Goal: Task Accomplishment & Management: Complete application form

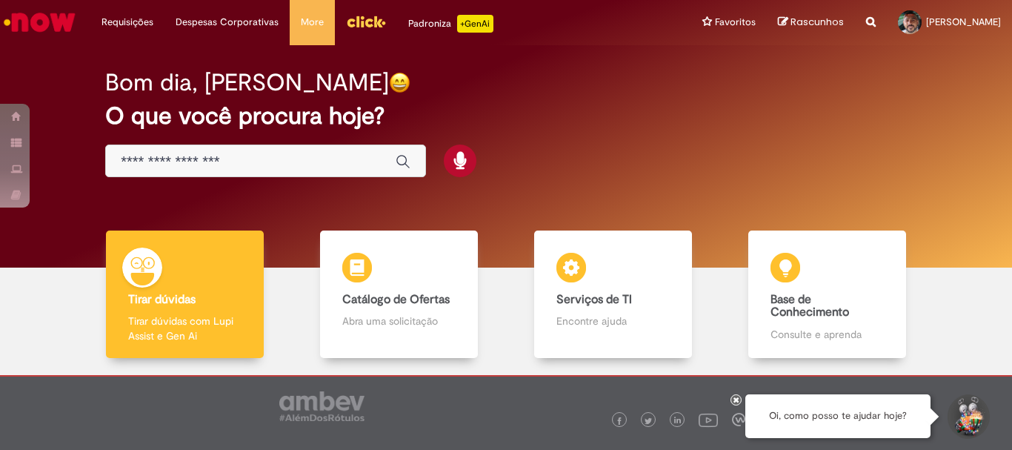
scroll to position [73, 0]
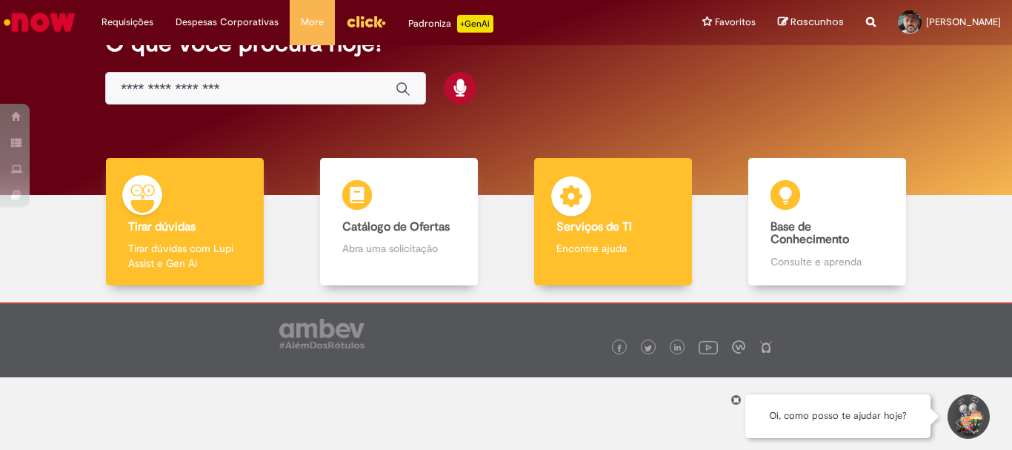
click at [641, 223] on h4 "Serviços de TI" at bounding box center [613, 227] width 113 height 13
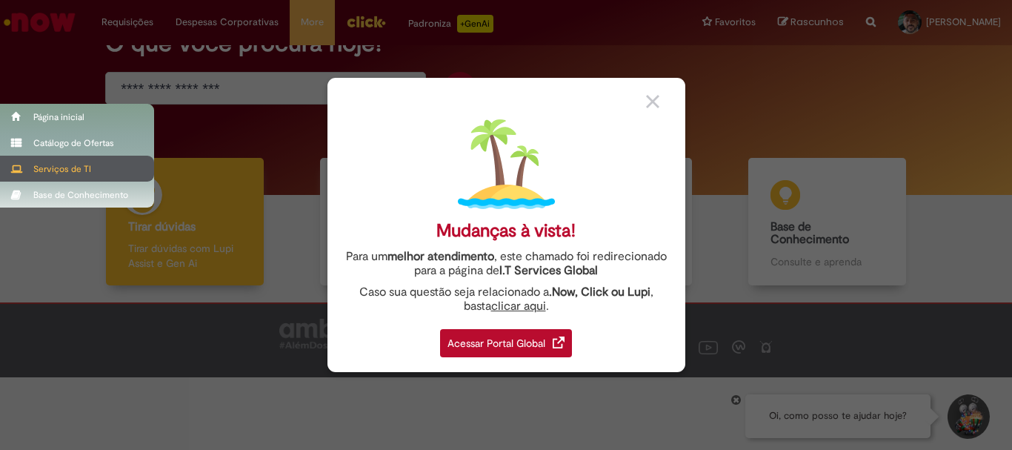
click at [57, 165] on div "Serviços de TI" at bounding box center [77, 169] width 154 height 26
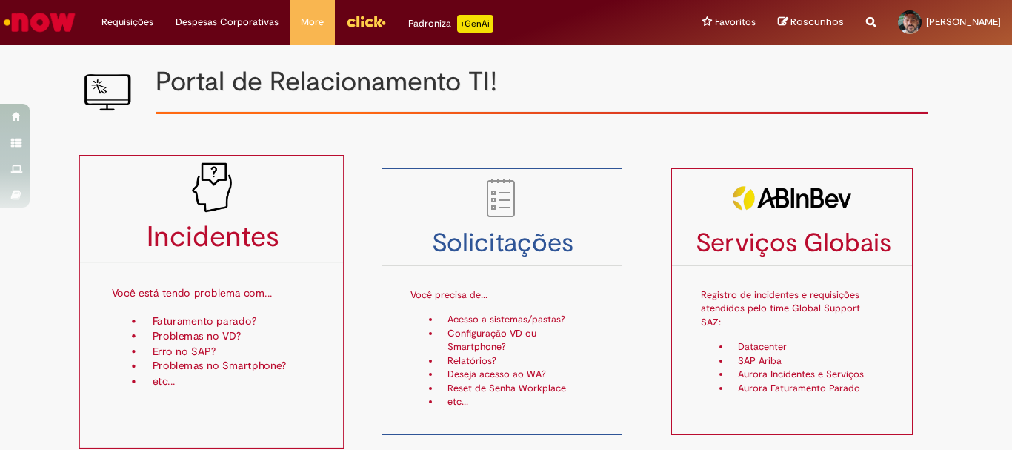
click at [175, 351] on li "Erro no SAP?" at bounding box center [229, 351] width 168 height 15
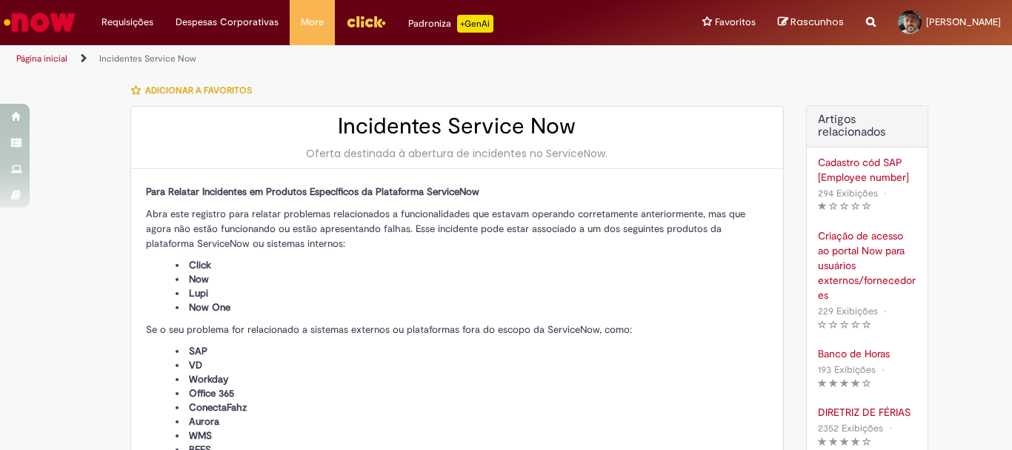
type input "**********"
type input "****"
click at [858, 164] on div "Cadastro cód SAP [Employee number]" at bounding box center [867, 170] width 99 height 30
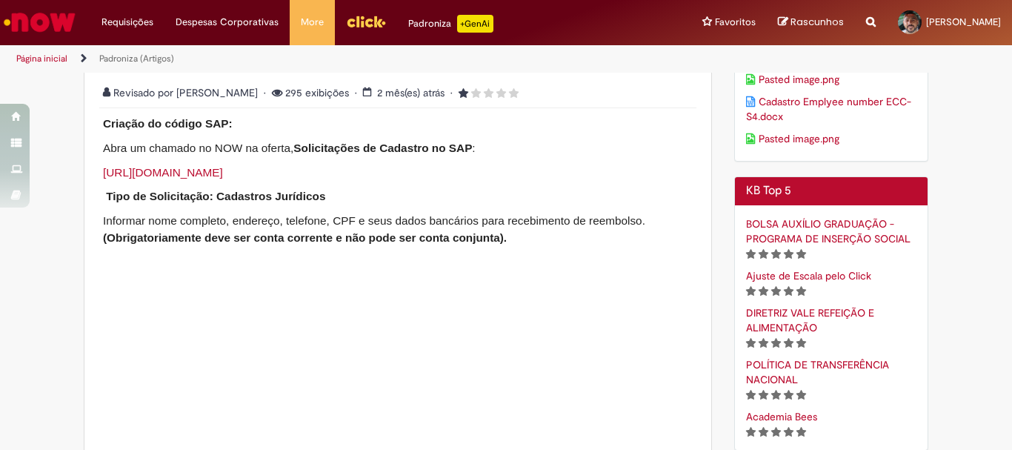
scroll to position [371, 0]
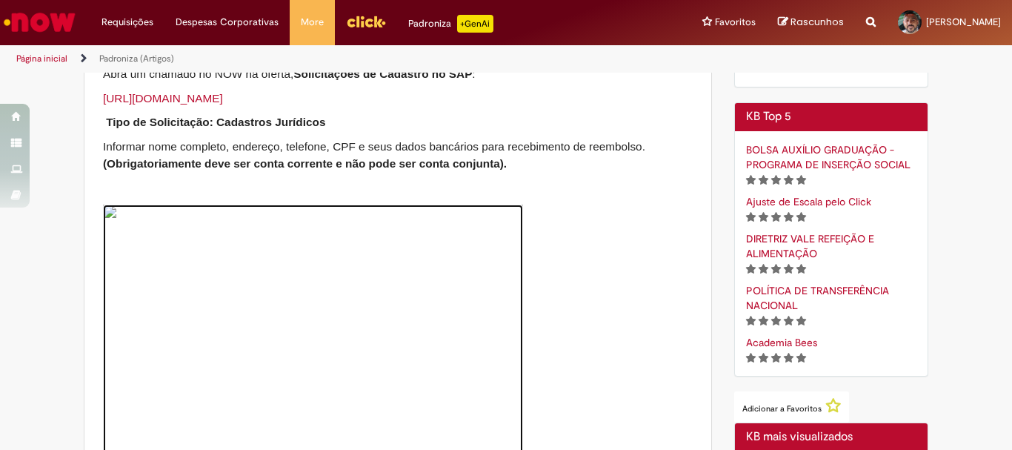
click at [293, 236] on img at bounding box center [313, 381] width 420 height 353
click at [296, 234] on img at bounding box center [313, 381] width 420 height 353
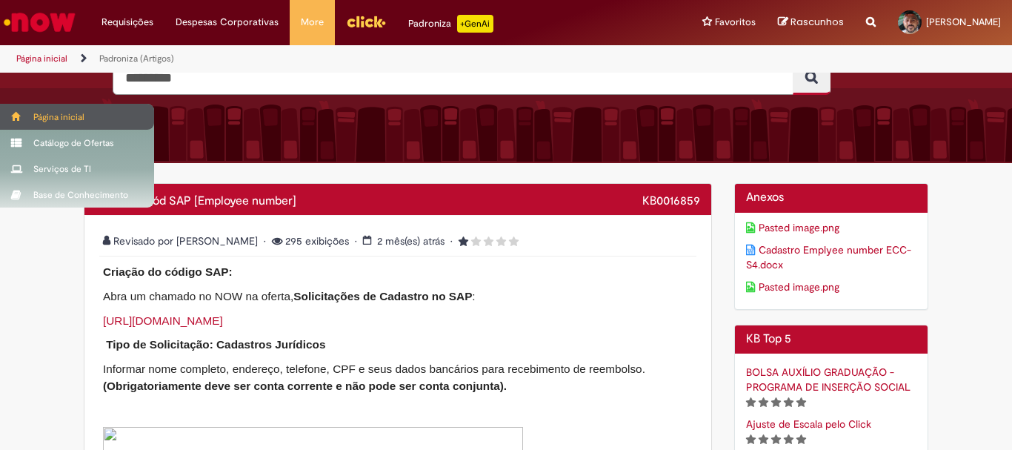
click at [58, 110] on div "Página inicial" at bounding box center [77, 117] width 154 height 26
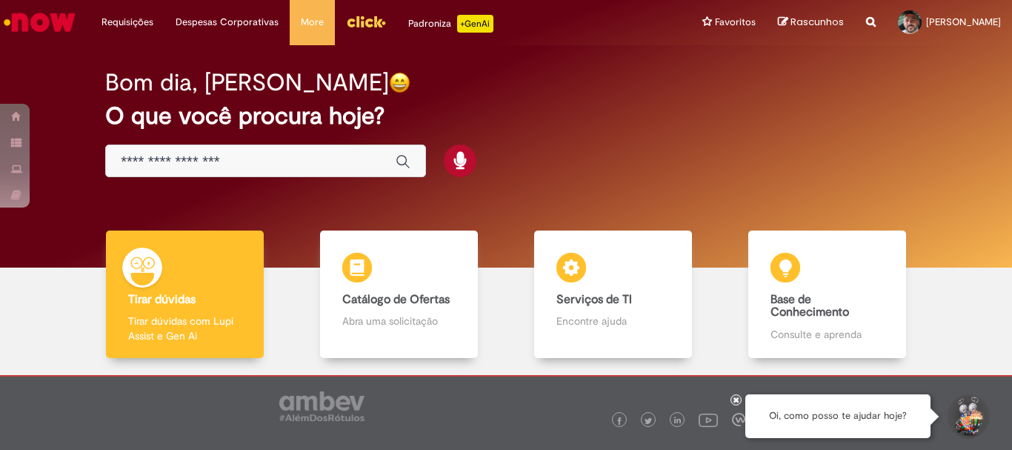
click at [268, 157] on input "Basta digitar aqui" at bounding box center [251, 161] width 260 height 17
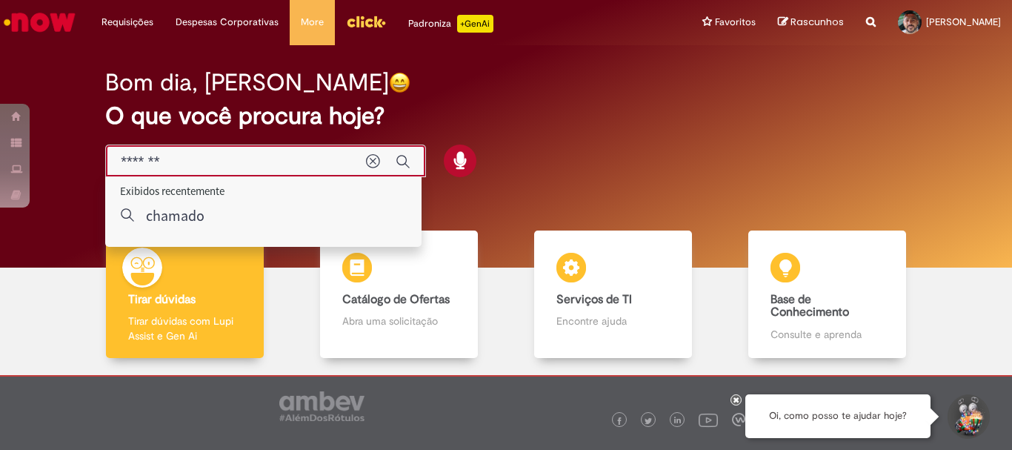
type input "*******"
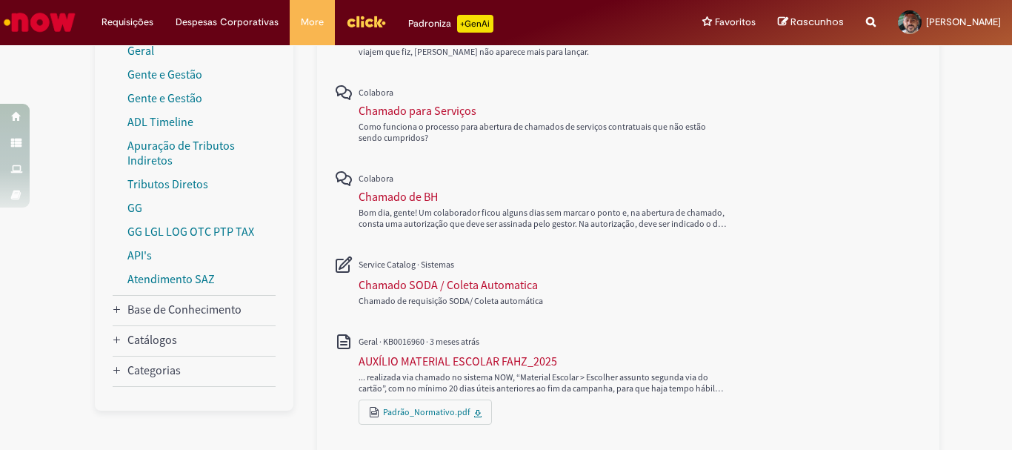
scroll to position [203, 0]
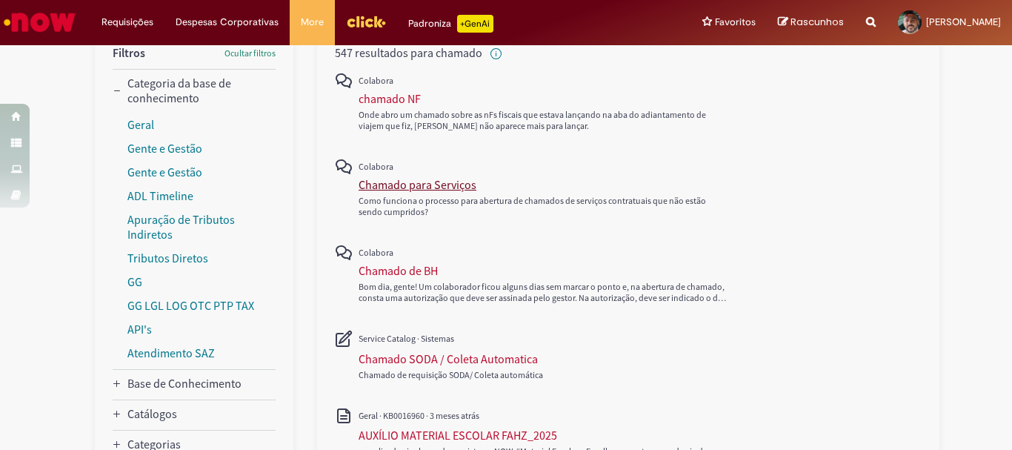
click at [381, 185] on div "Chamado para Serviços" at bounding box center [418, 184] width 118 height 15
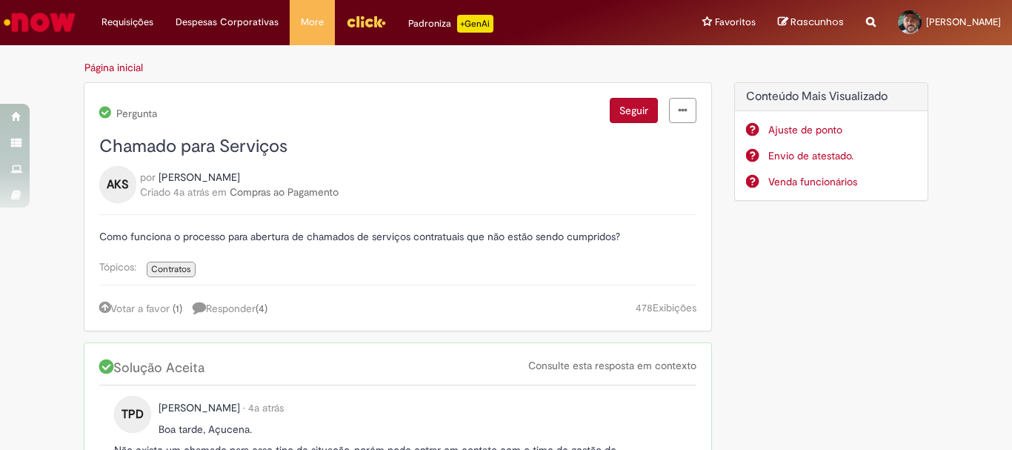
click at [27, 19] on img "Ir para a Homepage" at bounding box center [39, 22] width 76 height 30
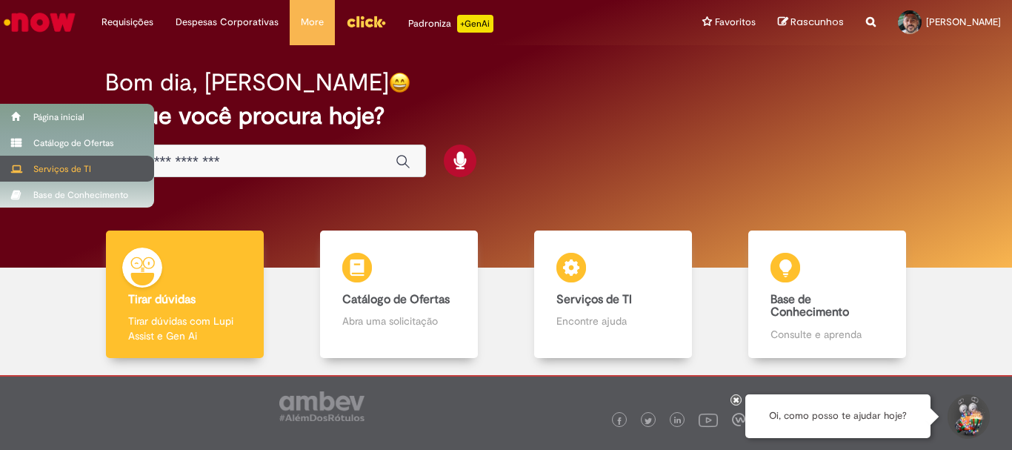
click at [32, 162] on div "Serviços de TI" at bounding box center [77, 169] width 154 height 26
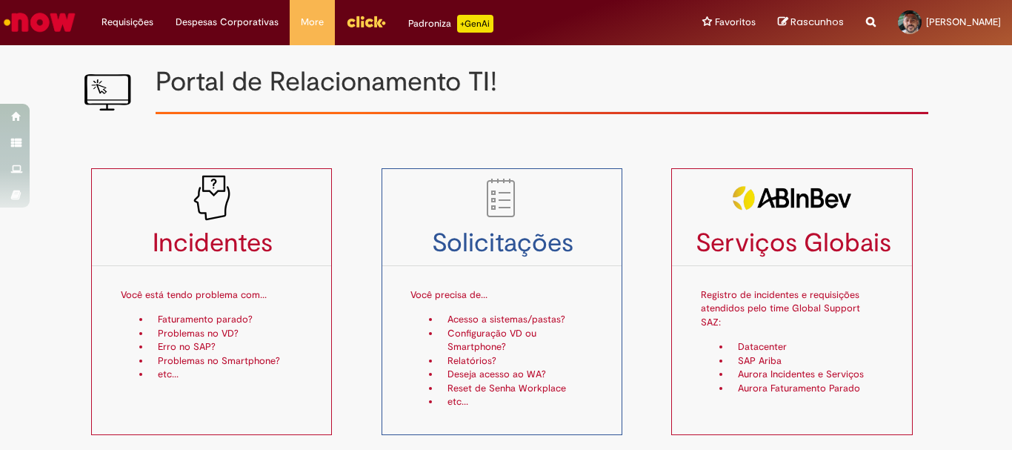
click at [362, 302] on div "Incidentes Você está tendo problema com... Faturamento parado? Problemas no VD?…" at bounding box center [225, 301] width 291 height 267
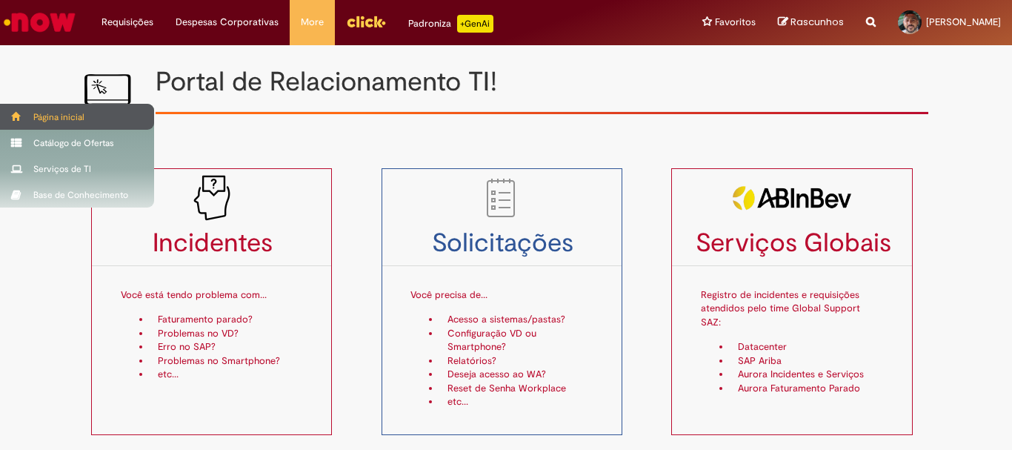
click at [23, 111] on div "Página inicial" at bounding box center [77, 117] width 154 height 26
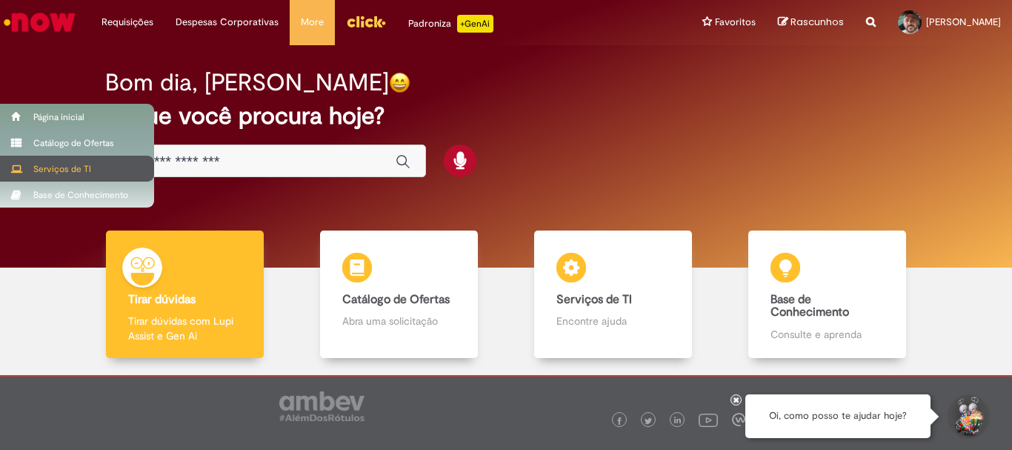
click at [68, 162] on div "Serviços de TI" at bounding box center [77, 169] width 154 height 26
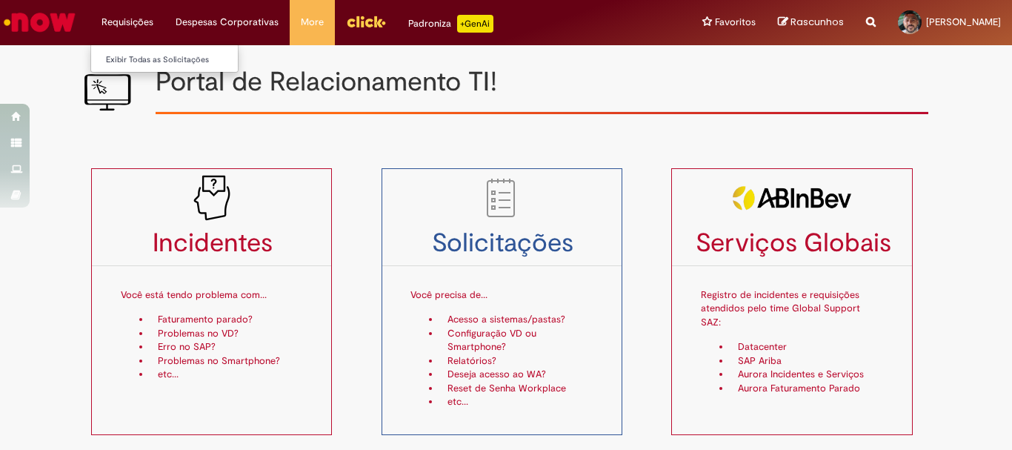
click at [127, 17] on li "Requisições Exibir Todas as Solicitações" at bounding box center [127, 22] width 74 height 44
click at [156, 59] on link "Exibir Todas as Solicitações" at bounding box center [172, 60] width 163 height 16
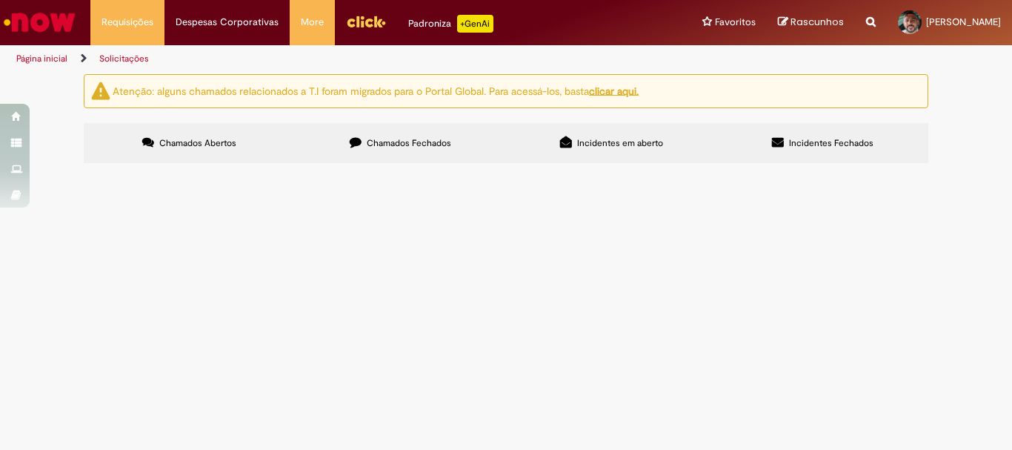
click at [185, 140] on span "Chamados Abertos" at bounding box center [197, 143] width 77 height 12
click at [0, 0] on span "Pesquisar" at bounding box center [0, 0] width 0 height 0
click at [0, 0] on input "Pesquisar" at bounding box center [0, 0] width 0 height 0
type input "*******"
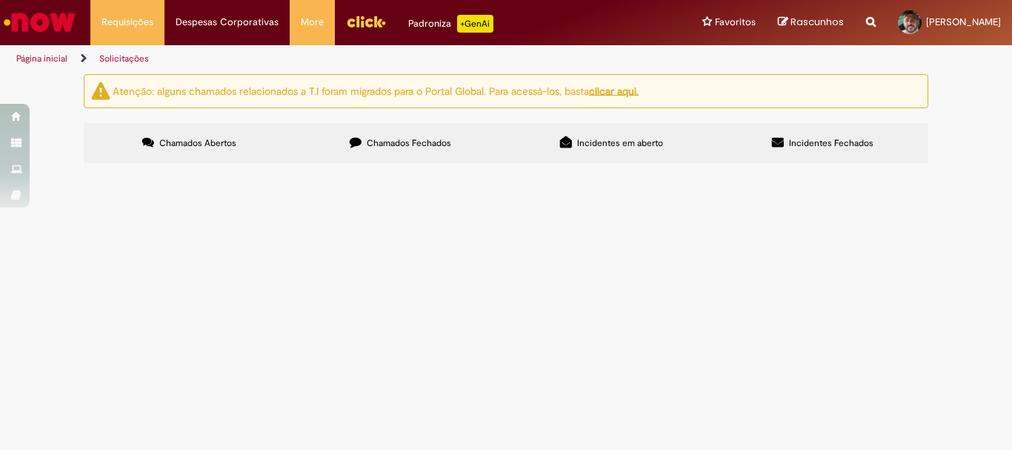
click at [0, 0] on button "Pesquisar" at bounding box center [0, 0] width 0 height 0
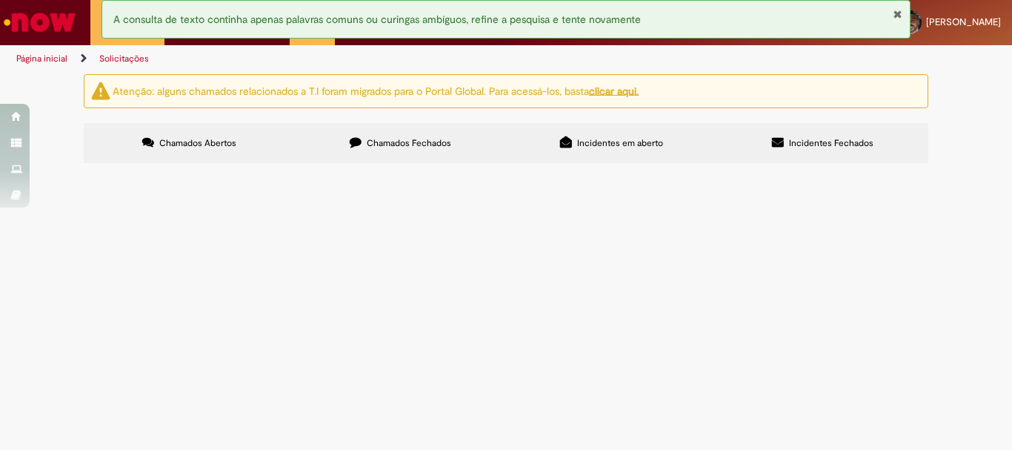
click at [179, 141] on span "Chamados Abertos" at bounding box center [197, 143] width 77 height 12
click at [173, 139] on span "Chamados Abertos" at bounding box center [197, 143] width 77 height 12
click at [174, 139] on span "Chamados Abertos" at bounding box center [197, 143] width 77 height 12
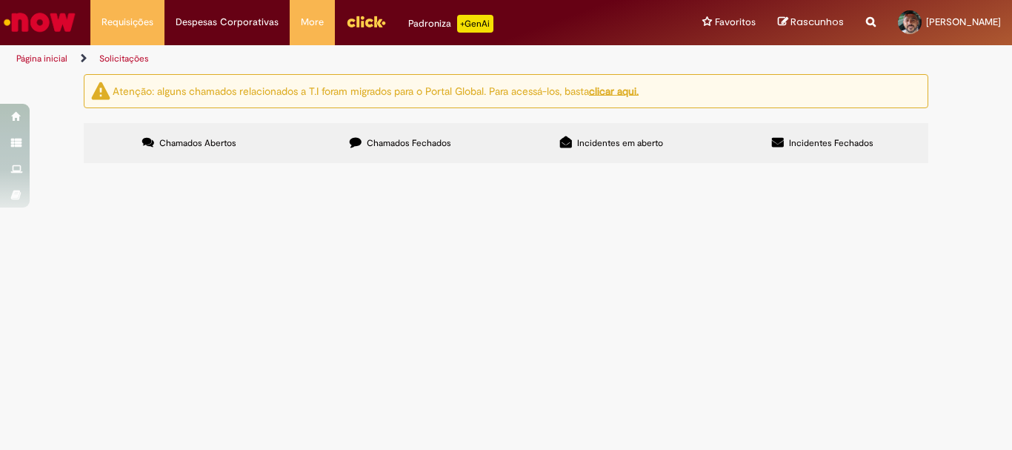
click at [227, 142] on span "Chamados Abertos" at bounding box center [197, 143] width 77 height 12
click at [225, 140] on span "Chamados Abertos" at bounding box center [197, 143] width 77 height 12
click at [222, 142] on span "Chamados Abertos" at bounding box center [197, 143] width 77 height 12
click at [219, 142] on span "Chamados Abertos" at bounding box center [197, 143] width 77 height 12
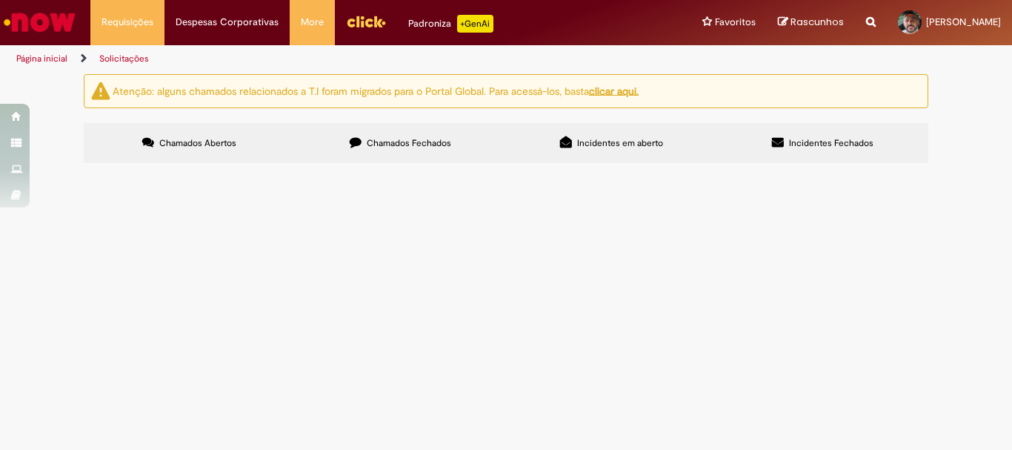
click at [176, 140] on span "Chamados Abertos" at bounding box center [197, 143] width 77 height 12
click at [213, 144] on span "Chamados Abertos" at bounding box center [197, 143] width 77 height 12
click at [497, 145] on label "Chamados Fechados" at bounding box center [400, 143] width 211 height 40
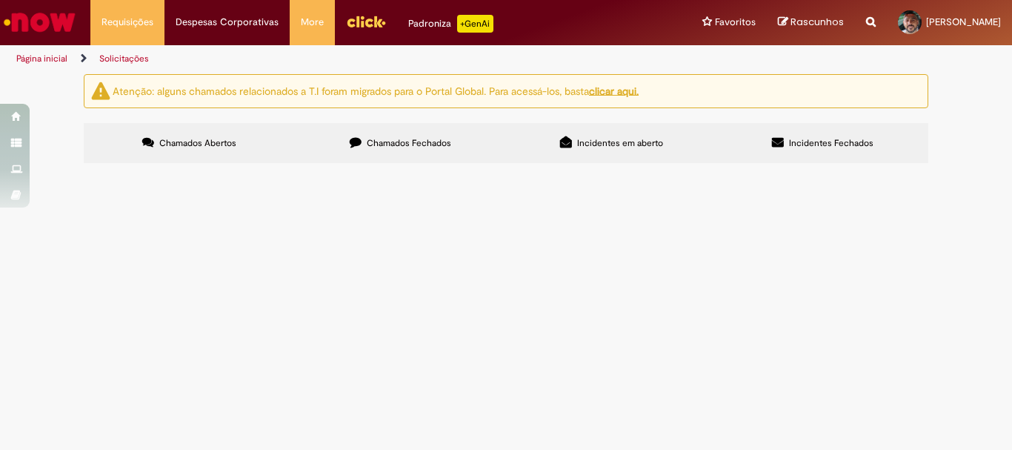
click at [0, 0] on div at bounding box center [0, 0] width 0 height 0
click at [109, 56] on link "Solicitações" at bounding box center [124, 59] width 50 height 12
click at [0, 0] on input "Pesquisar" at bounding box center [0, 0] width 0 height 0
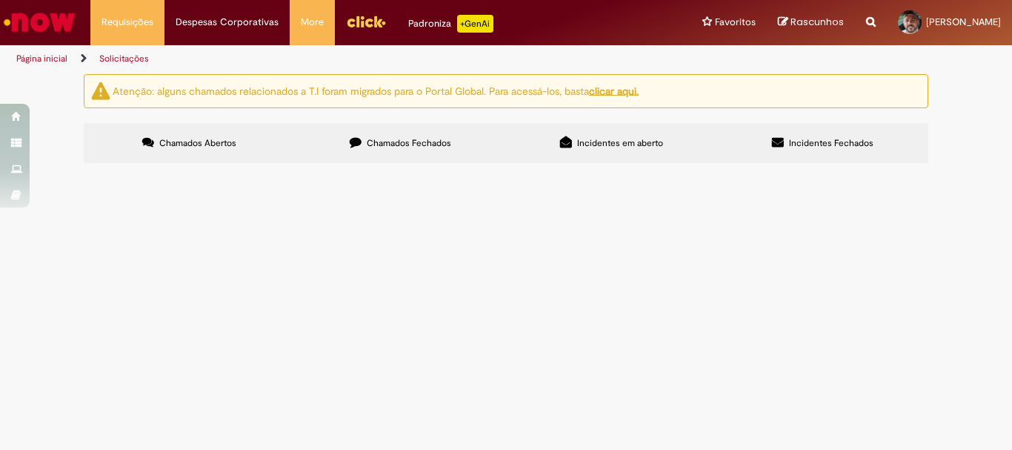
type input "**********"
click at [0, 0] on span "Pesquisar" at bounding box center [0, 0] width 0 height 0
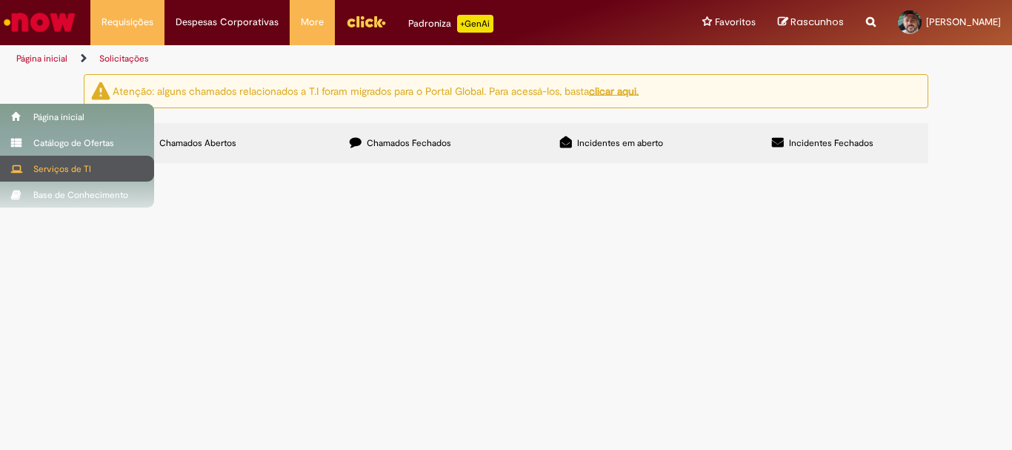
click at [67, 162] on div "Serviços de TI" at bounding box center [77, 169] width 154 height 26
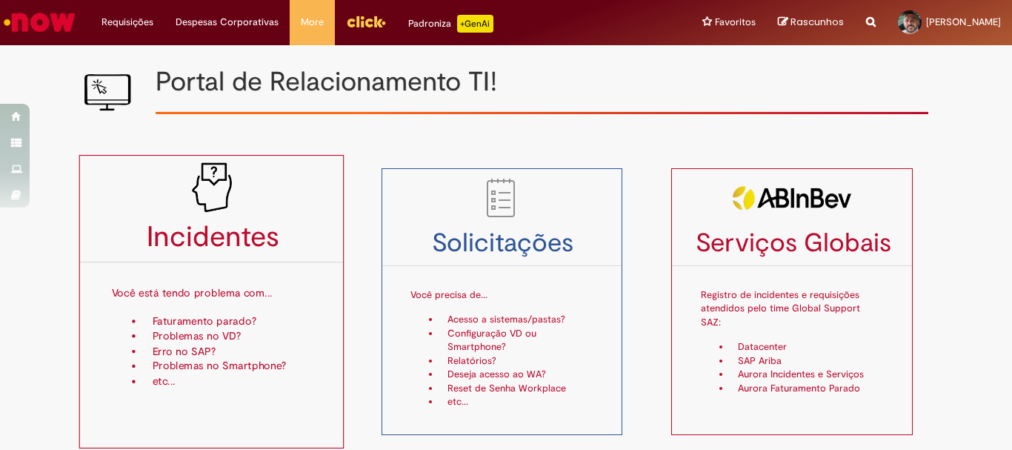
click at [175, 346] on li "Erro no SAP?" at bounding box center [229, 351] width 168 height 15
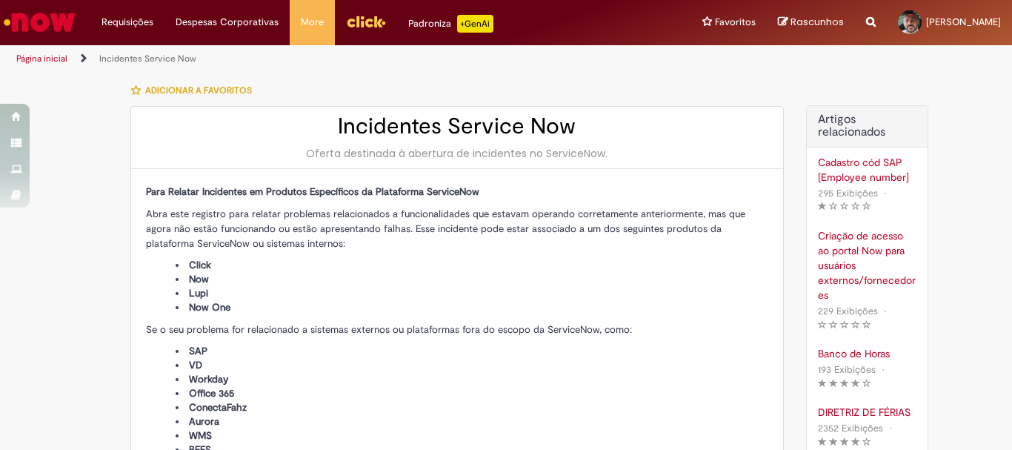
type input "**********"
type input "****"
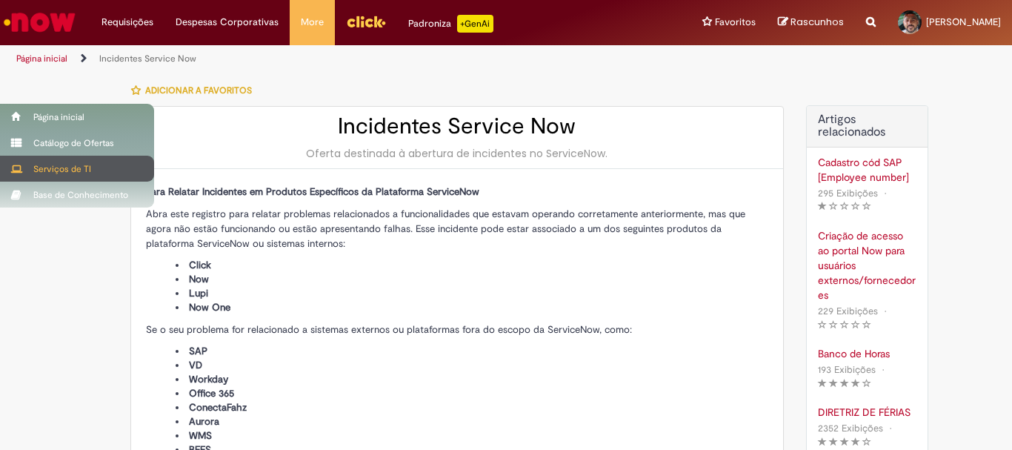
click at [57, 165] on div "Serviços de TI" at bounding box center [77, 169] width 154 height 26
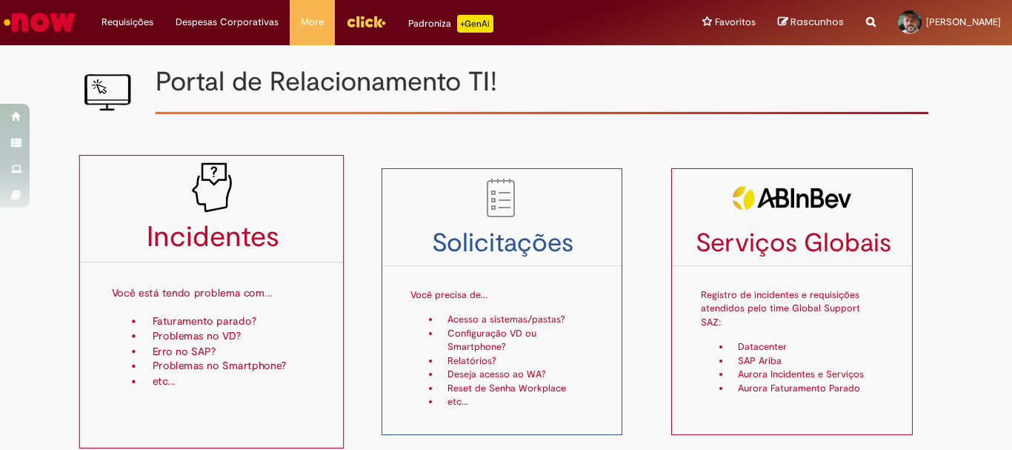
click at [193, 348] on li "Erro no SAP?" at bounding box center [229, 351] width 168 height 15
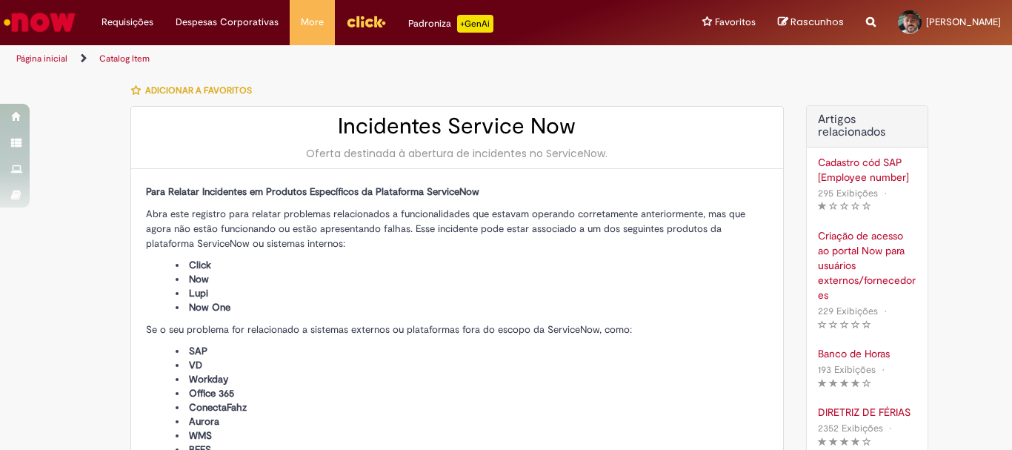
type input "**********"
type input "****"
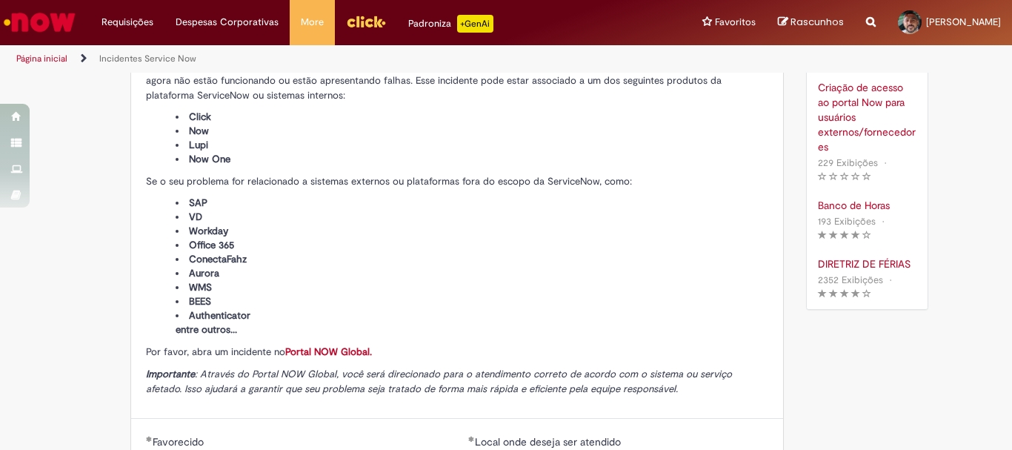
scroll to position [445, 0]
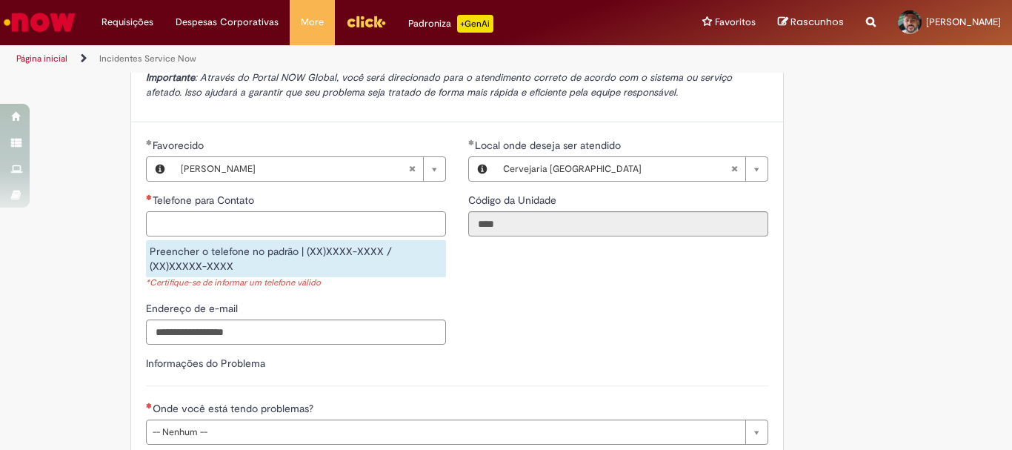
click at [219, 221] on input "Telefone para Contato" at bounding box center [296, 223] width 300 height 25
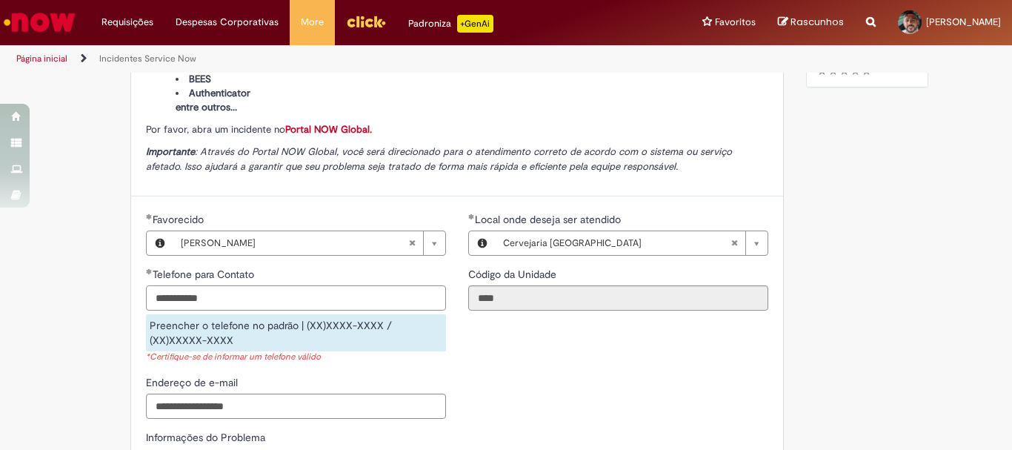
scroll to position [519, 0]
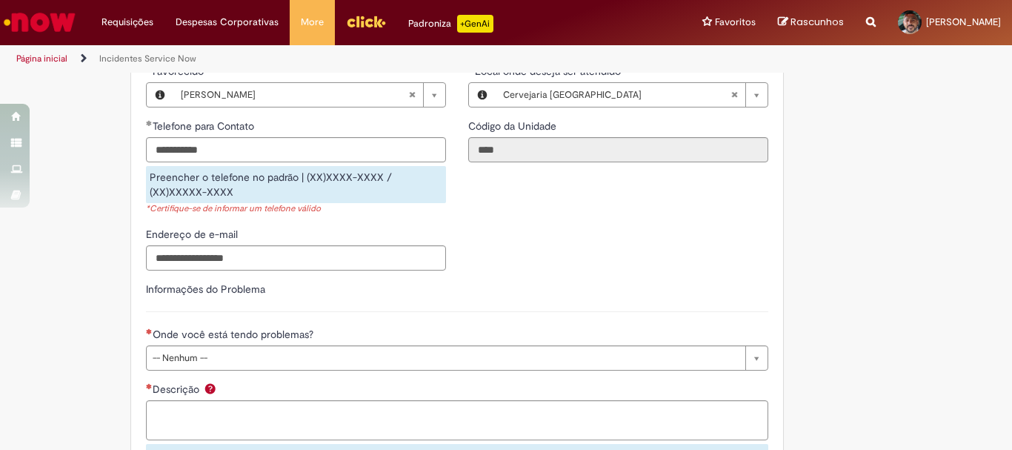
type input "**********"
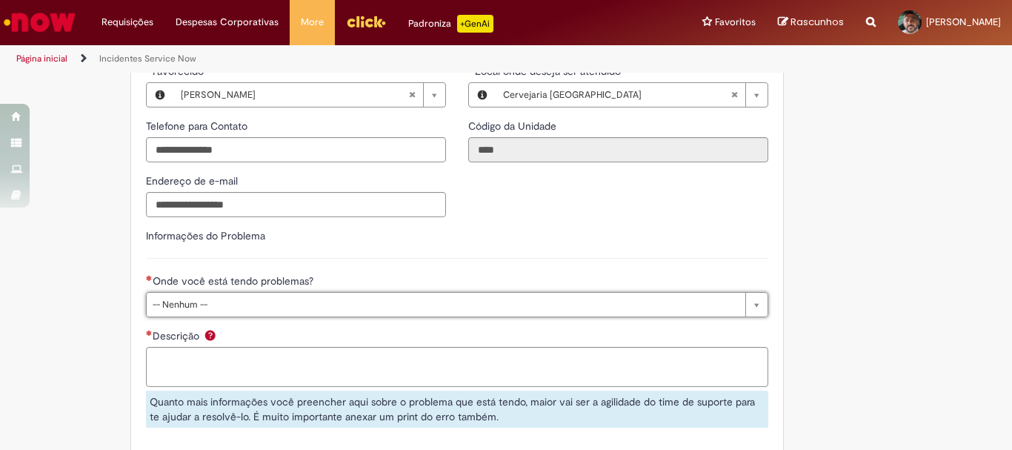
drag, startPoint x: 224, startPoint y: 148, endPoint x: 122, endPoint y: 147, distance: 102.3
drag, startPoint x: 149, startPoint y: 147, endPoint x: 240, endPoint y: 153, distance: 91.4
click at [240, 153] on input "**********" at bounding box center [296, 149] width 300 height 25
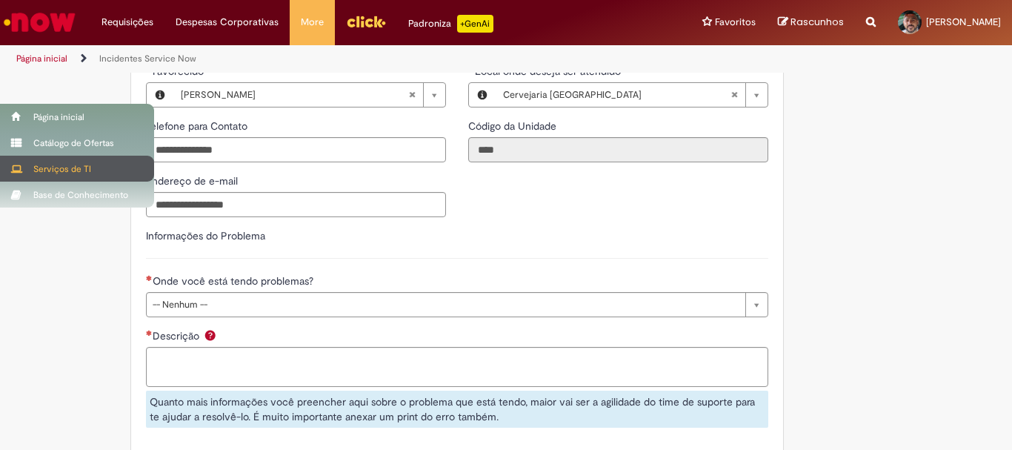
click at [61, 169] on div "Serviços de TI" at bounding box center [77, 169] width 154 height 26
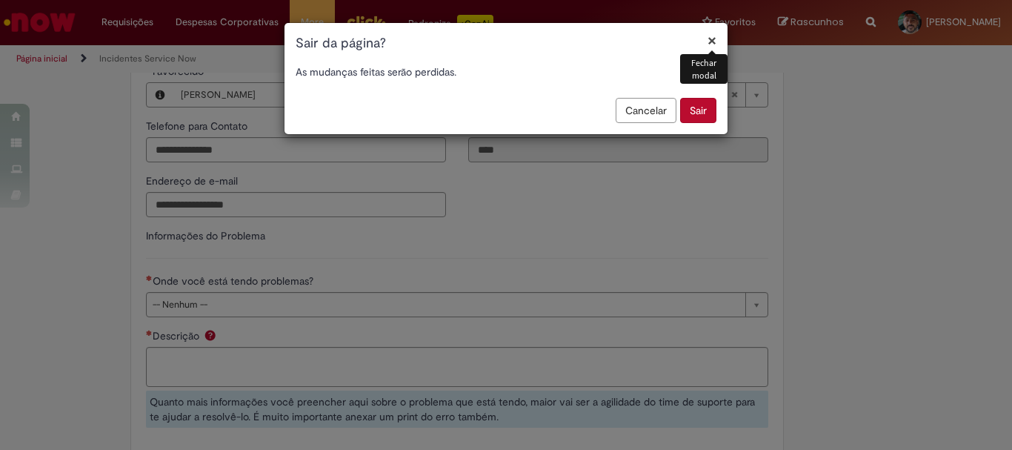
click at [658, 109] on button "Cancelar" at bounding box center [646, 110] width 61 height 25
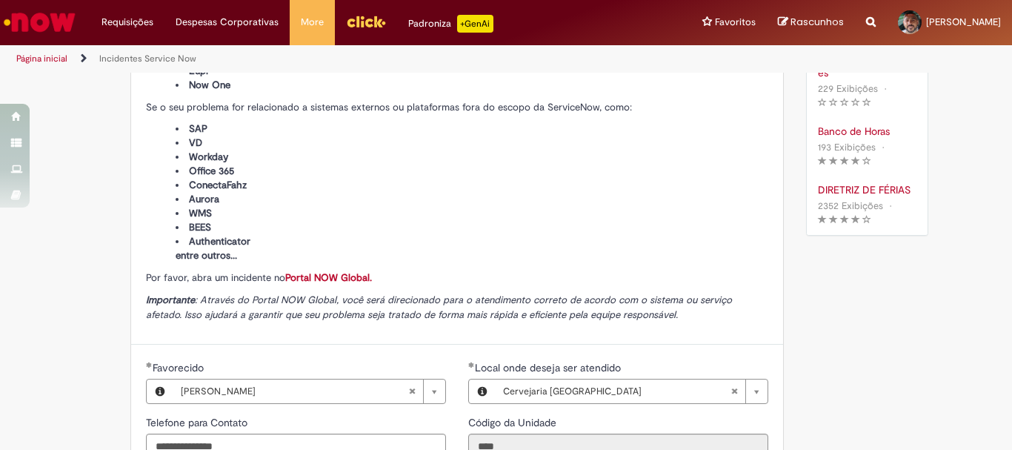
scroll to position [148, 0]
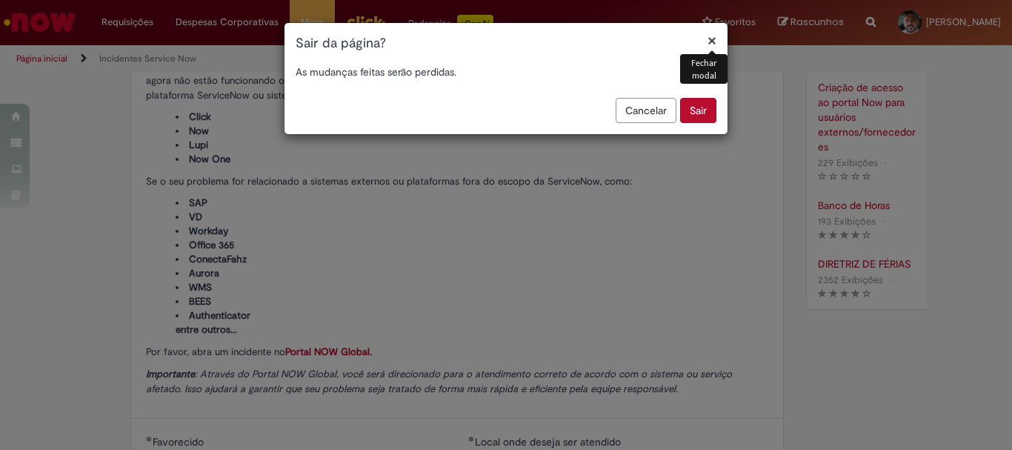
click at [709, 66] on div "Fechar modal" at bounding box center [703, 69] width 47 height 30
click at [712, 40] on button "×" at bounding box center [712, 41] width 9 height 16
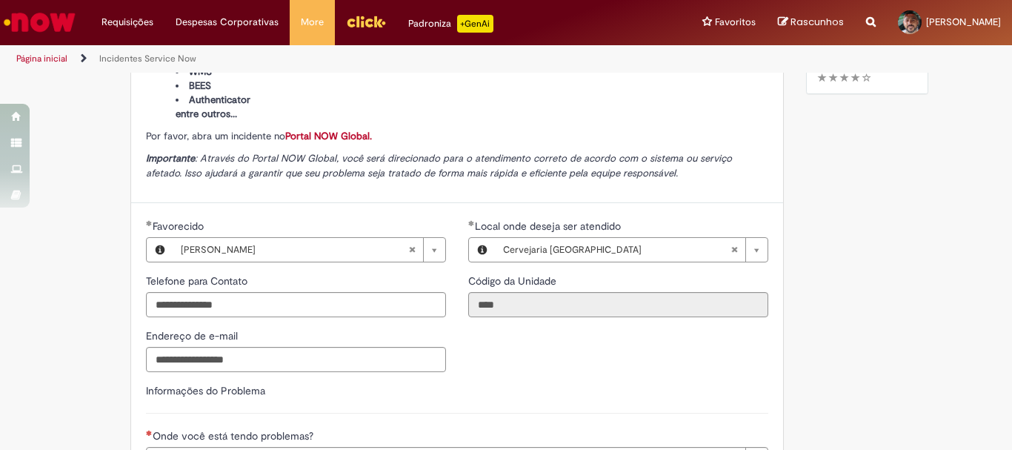
scroll to position [0, 0]
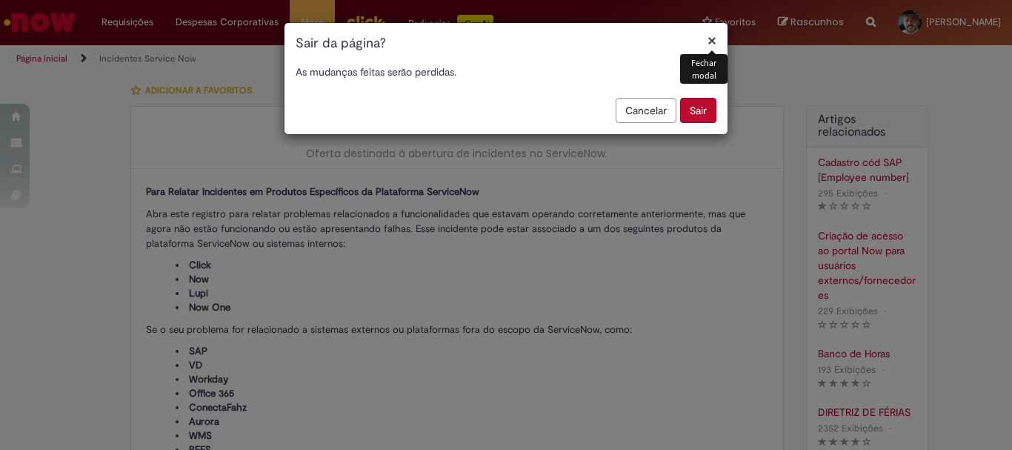
click at [707, 107] on button "Sair" at bounding box center [698, 110] width 36 height 25
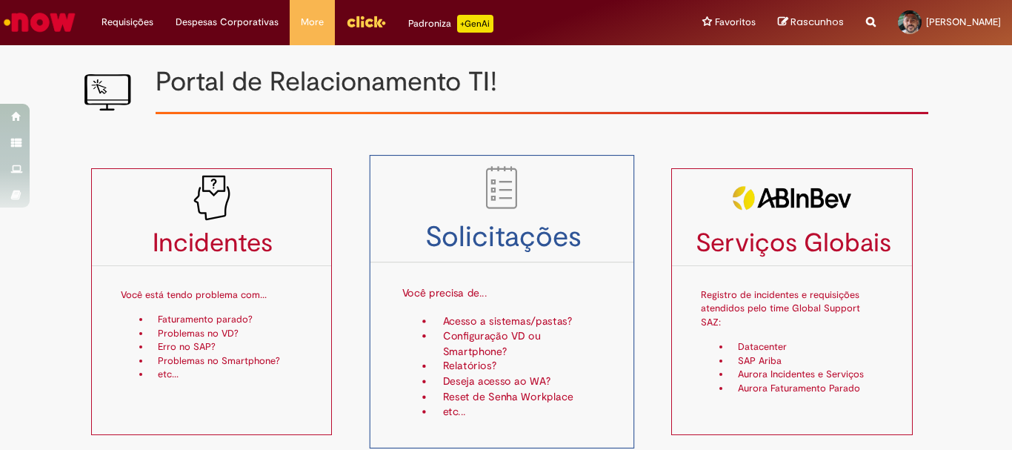
click at [494, 316] on li "Acesso a sistemas/pastas?" at bounding box center [518, 321] width 168 height 15
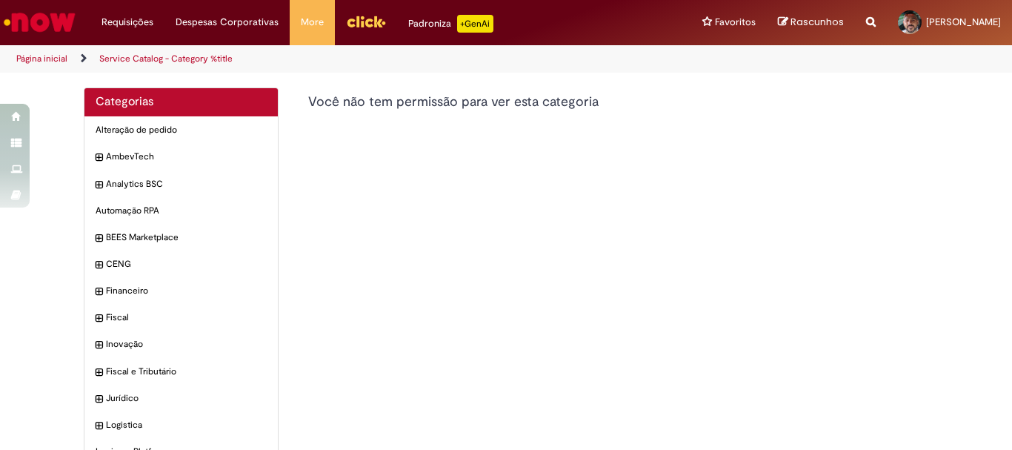
click at [130, 56] on link "Service Catalog - Category %title" at bounding box center [165, 59] width 133 height 12
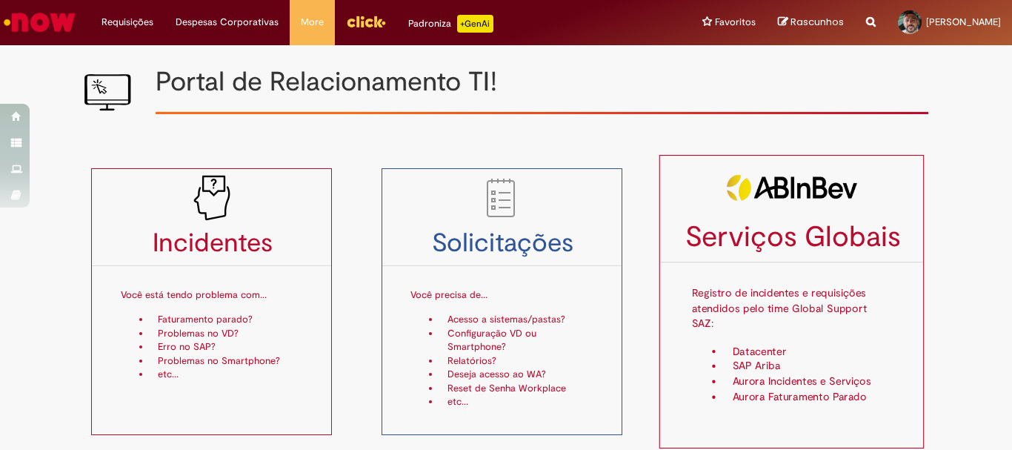
click at [741, 359] on li "SAP Ariba" at bounding box center [809, 366] width 168 height 15
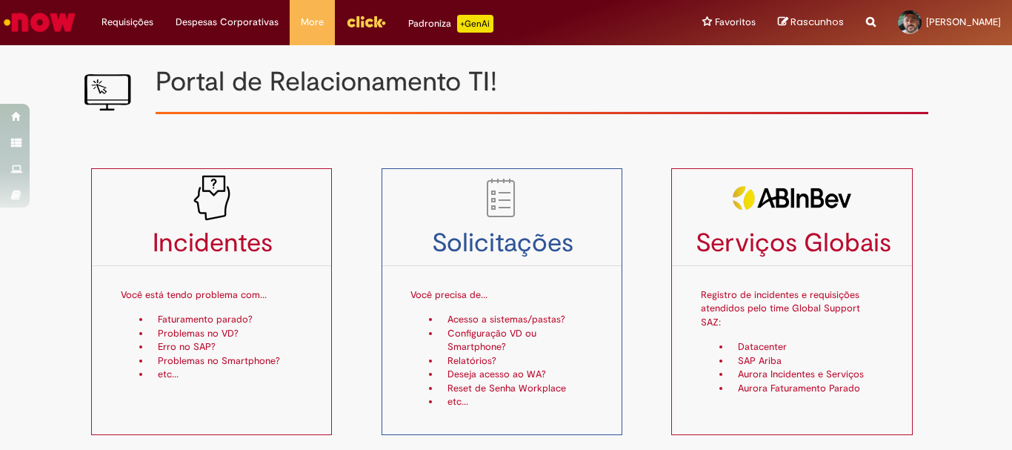
click at [652, 291] on div "Solicitações Você precisa de... Acesso a sistemas/pastas? Configuração VD ou Sm…" at bounding box center [516, 301] width 291 height 267
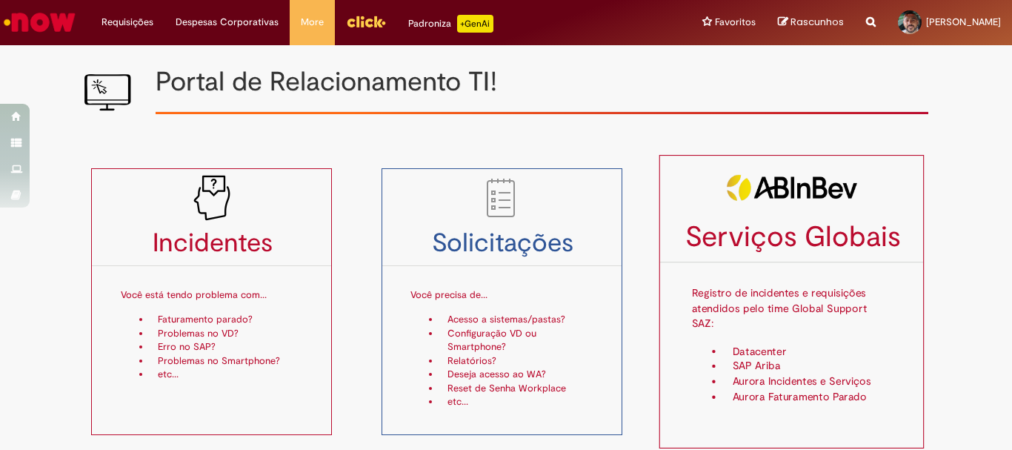
click at [744, 374] on li "Aurora Incidentes e Serviços" at bounding box center [809, 381] width 168 height 15
click at [777, 374] on li "Aurora Incidentes e Serviços" at bounding box center [809, 381] width 168 height 15
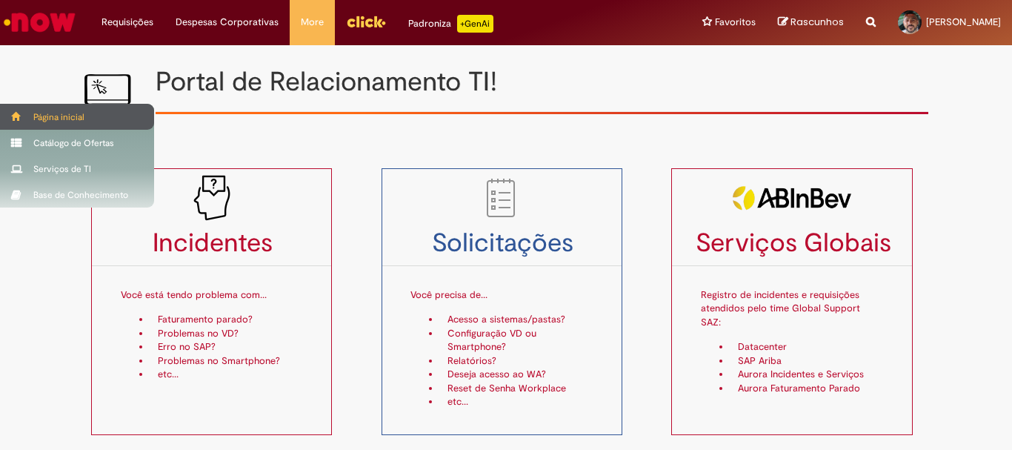
click at [72, 112] on div "Página inicial" at bounding box center [77, 117] width 154 height 26
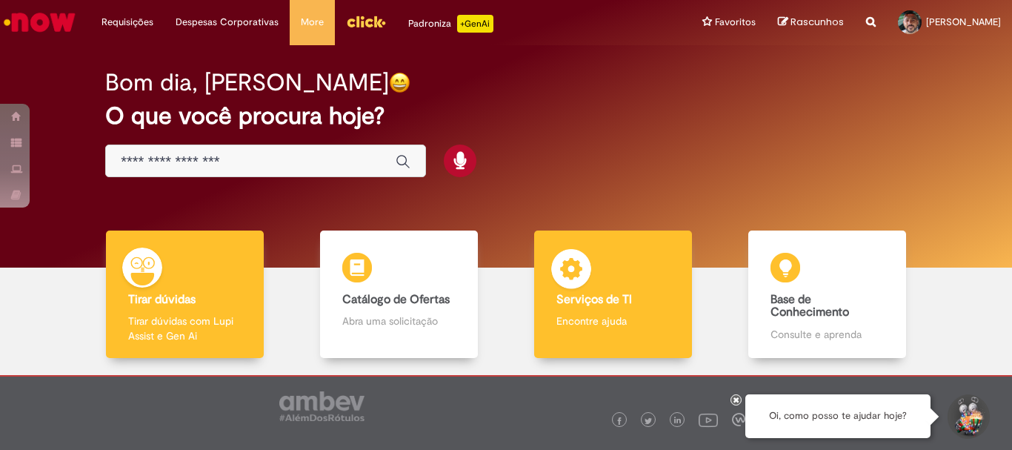
click at [591, 294] on b "Serviços de TI" at bounding box center [595, 299] width 76 height 15
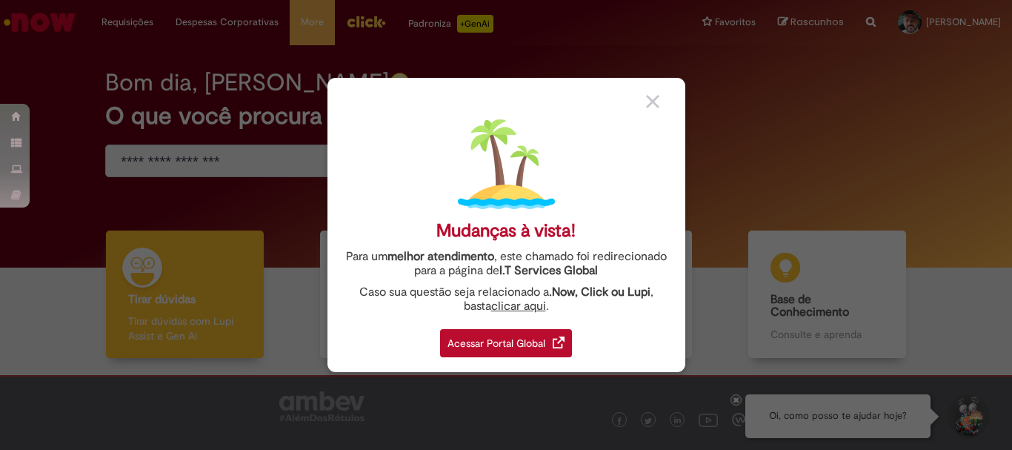
click at [525, 339] on div "Acessar Portal Global" at bounding box center [506, 343] width 132 height 28
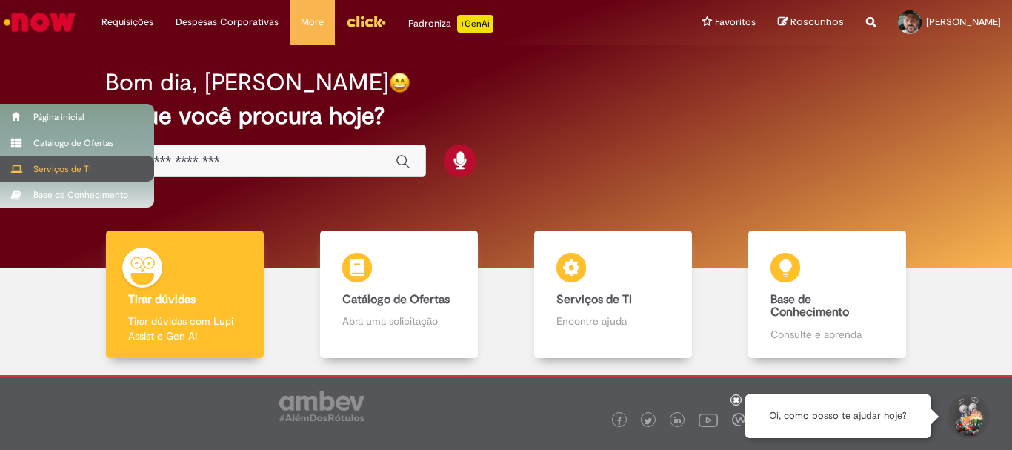
click at [62, 166] on div "Serviços de TI" at bounding box center [77, 169] width 154 height 26
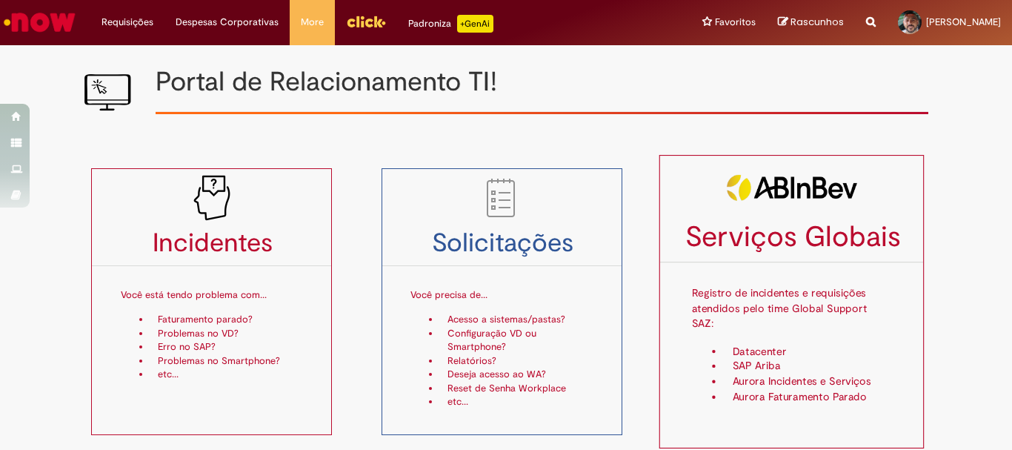
click at [763, 305] on p "Registro de incidentes e requisições atendidos pelo time Global Support SAZ:" at bounding box center [792, 302] width 200 height 70
click at [767, 374] on li "Aurora Incidentes e Serviços" at bounding box center [809, 381] width 168 height 15
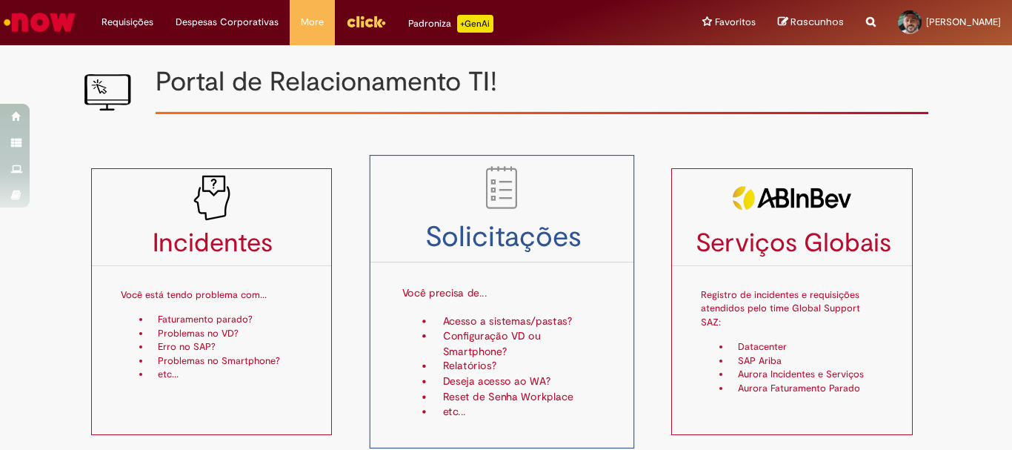
click at [446, 412] on li "etc..." at bounding box center [518, 412] width 168 height 15
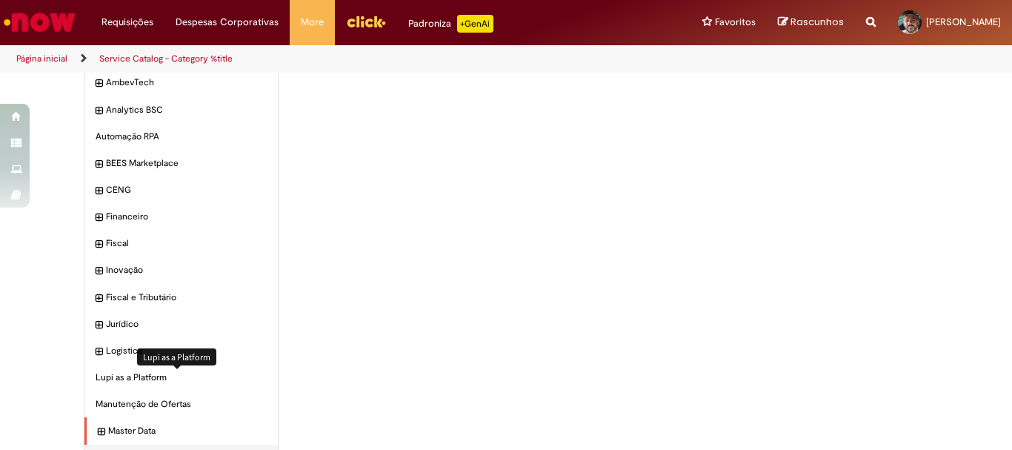
scroll to position [127, 0]
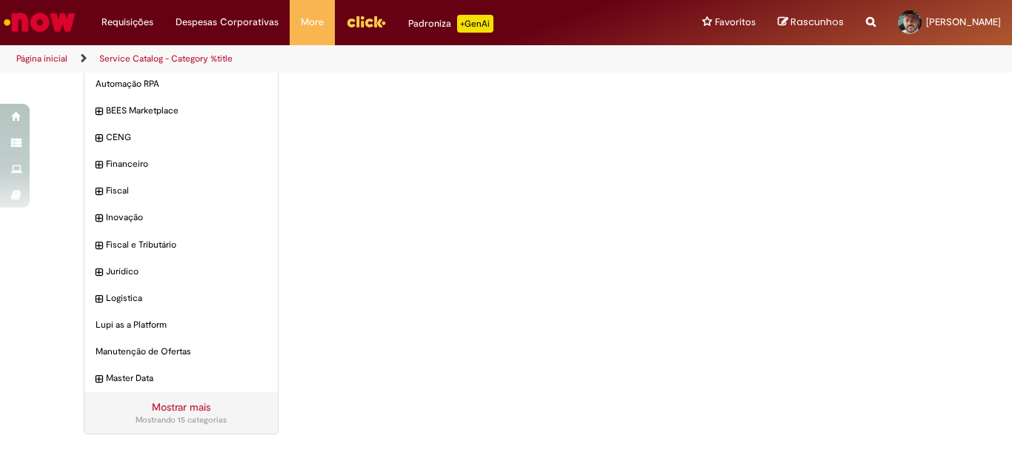
click at [174, 408] on link "Mostrar mais" at bounding box center [181, 406] width 59 height 13
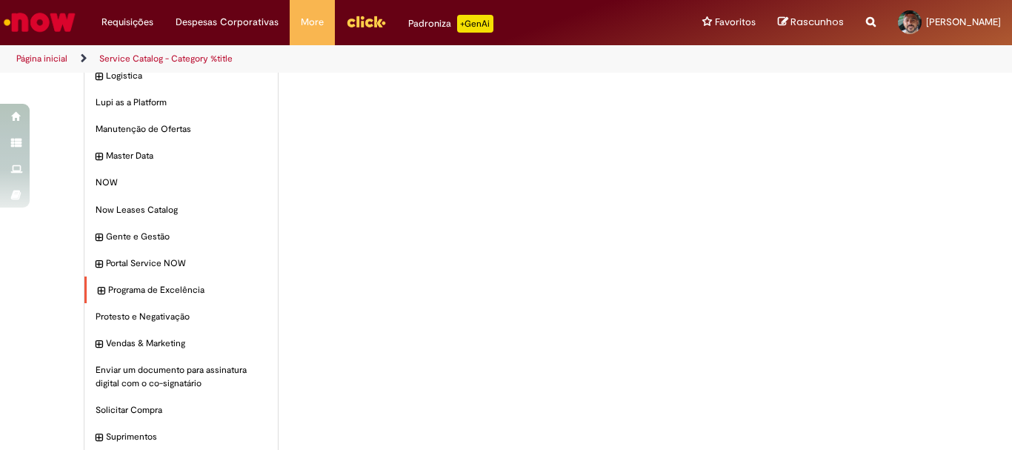
scroll to position [393, 0]
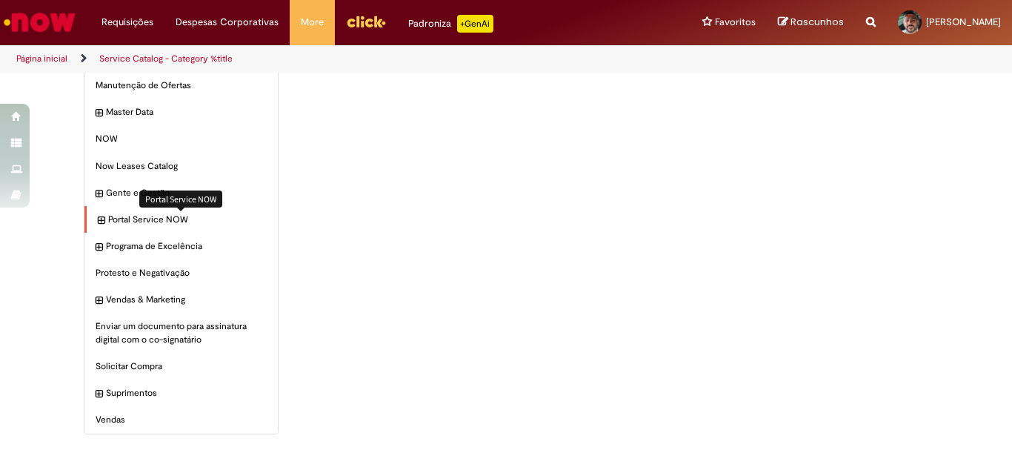
click at [113, 215] on span "Portal Service NOW Itens" at bounding box center [187, 219] width 159 height 13
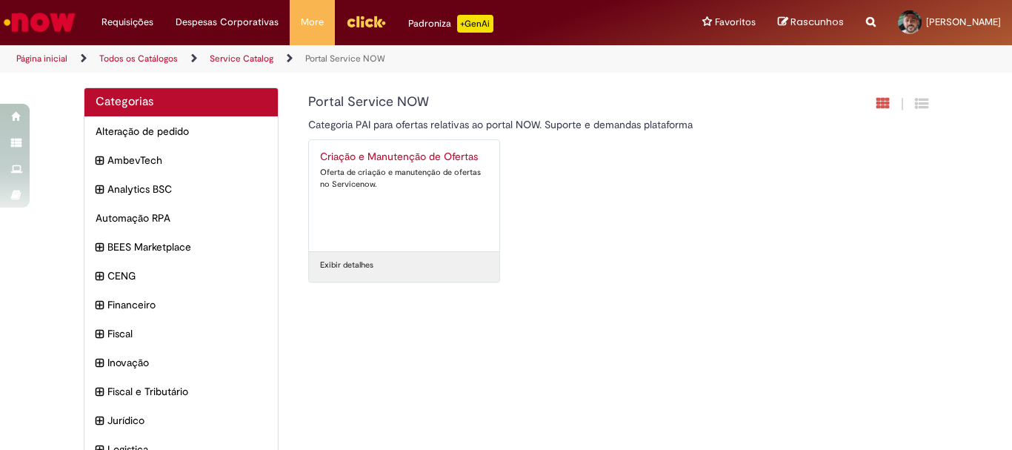
click at [342, 264] on link "Exibir detalhes" at bounding box center [346, 265] width 53 height 12
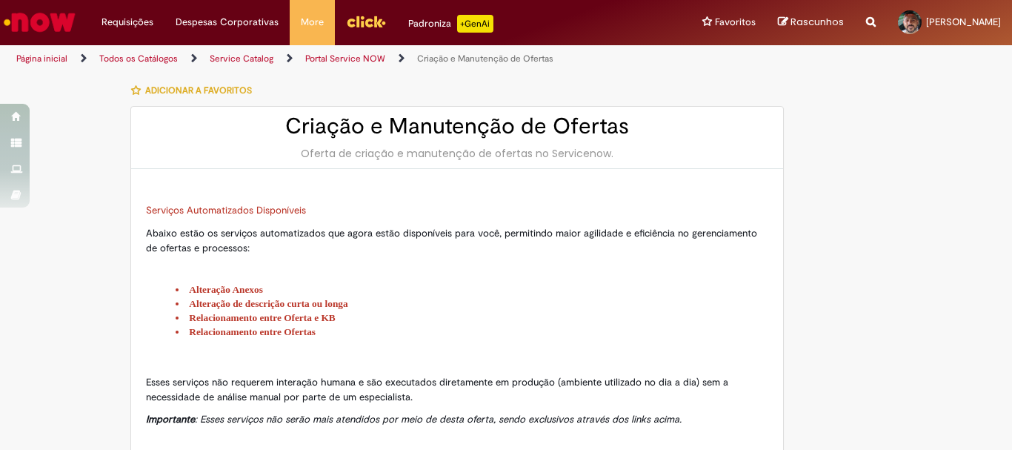
type input "********"
type input "**********"
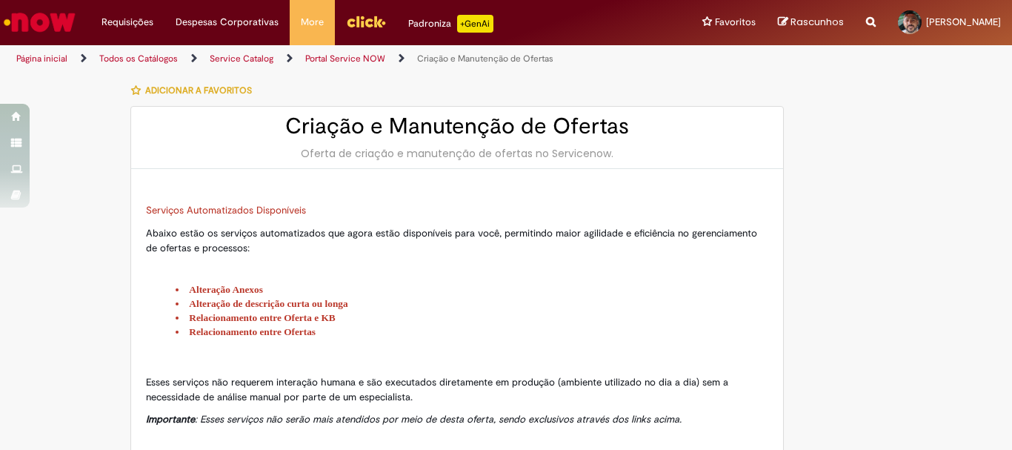
type input "****"
type input "**********"
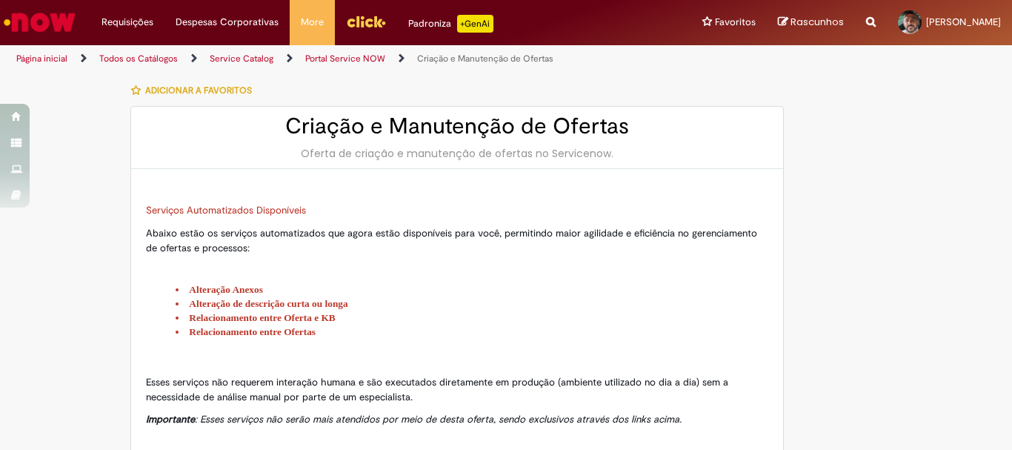
type input "**********"
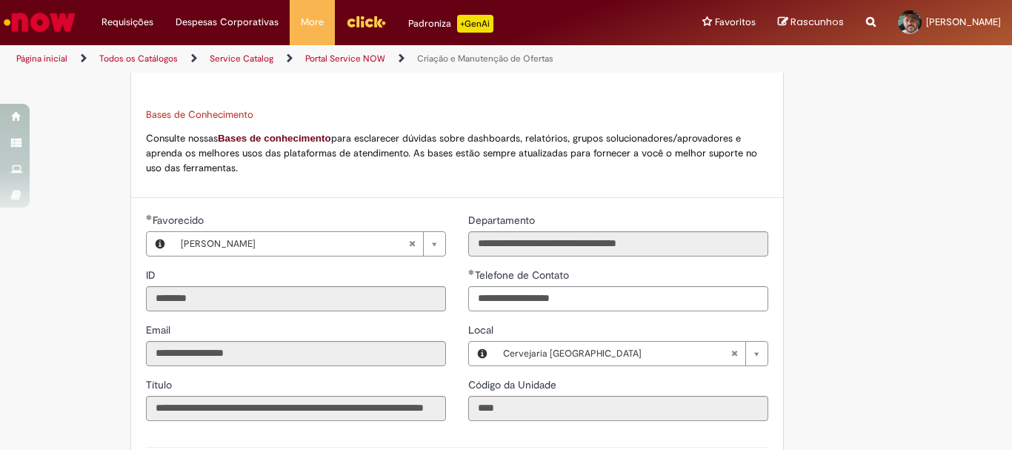
scroll to position [462, 0]
